Goal: Task Accomplishment & Management: Complete application form

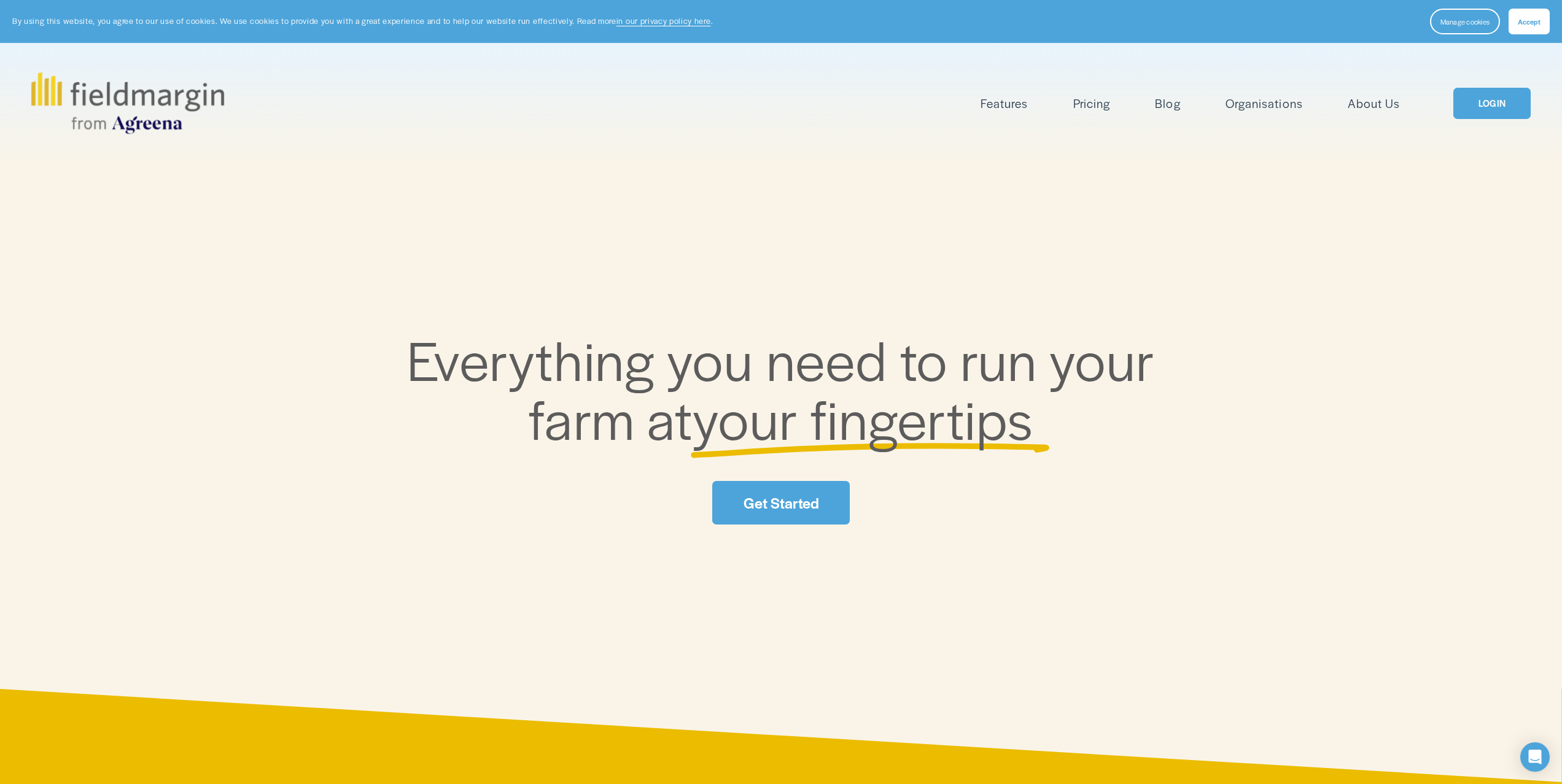
click at [1484, 100] on link "LOGIN" at bounding box center [1492, 103] width 77 height 31
click at [1466, 101] on link "LOGIN" at bounding box center [1492, 103] width 77 height 31
click at [1495, 101] on link "LOGIN" at bounding box center [1492, 103] width 77 height 31
click at [1477, 105] on link "LOGIN" at bounding box center [1492, 103] width 77 height 31
click at [1500, 95] on link "LOGIN" at bounding box center [1492, 103] width 77 height 31
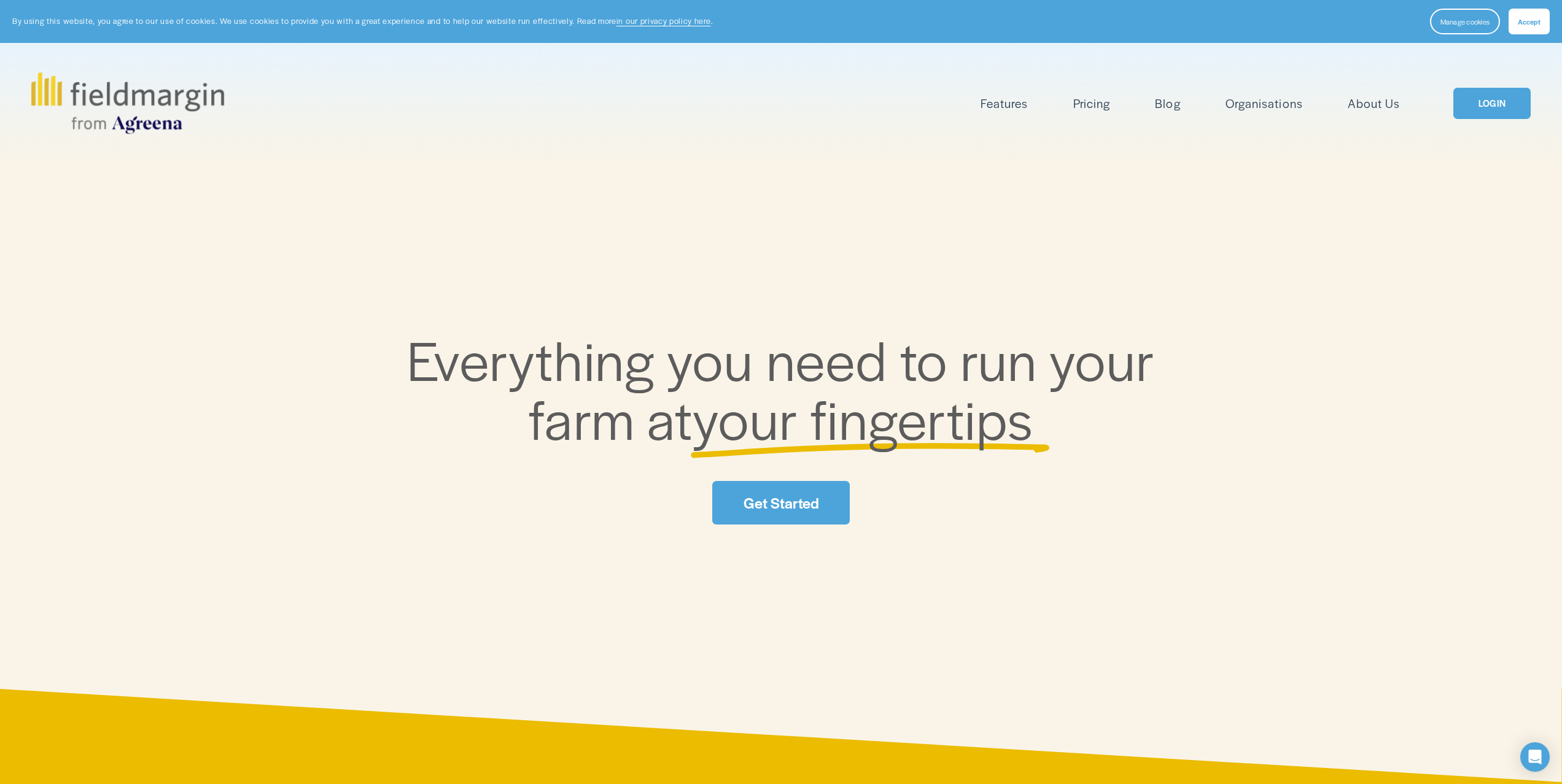
click at [1481, 111] on link "LOGIN" at bounding box center [1492, 103] width 77 height 31
